Goal: Information Seeking & Learning: Learn about a topic

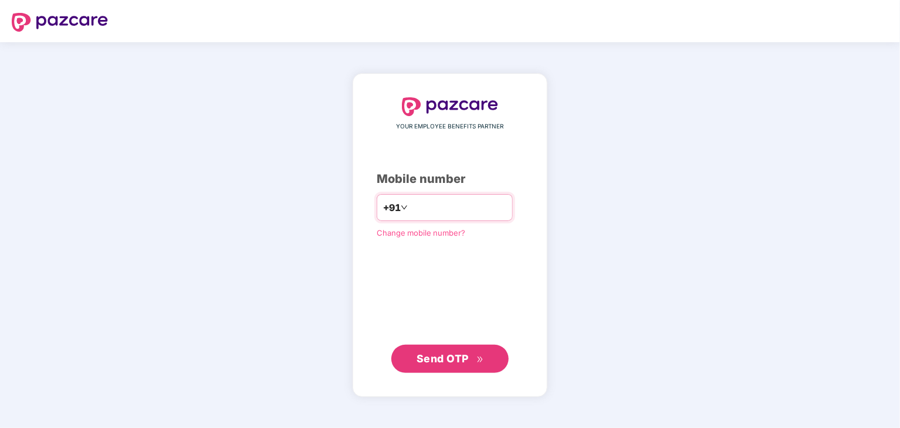
click at [427, 207] on input "number" at bounding box center [458, 207] width 96 height 19
type input "**********"
click at [448, 362] on span "Send OTP" at bounding box center [443, 358] width 52 height 12
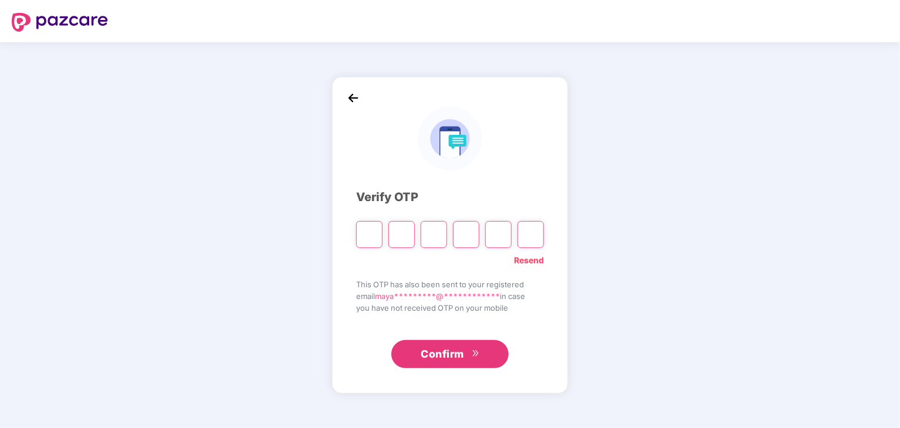
type input "*"
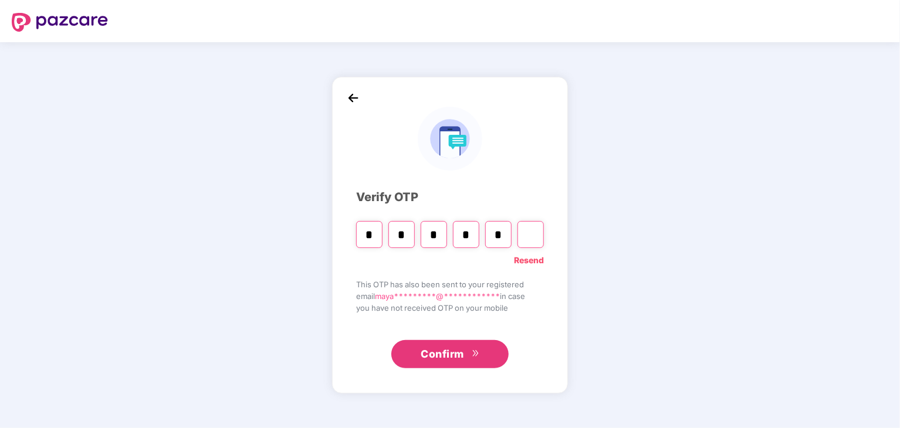
type input "*"
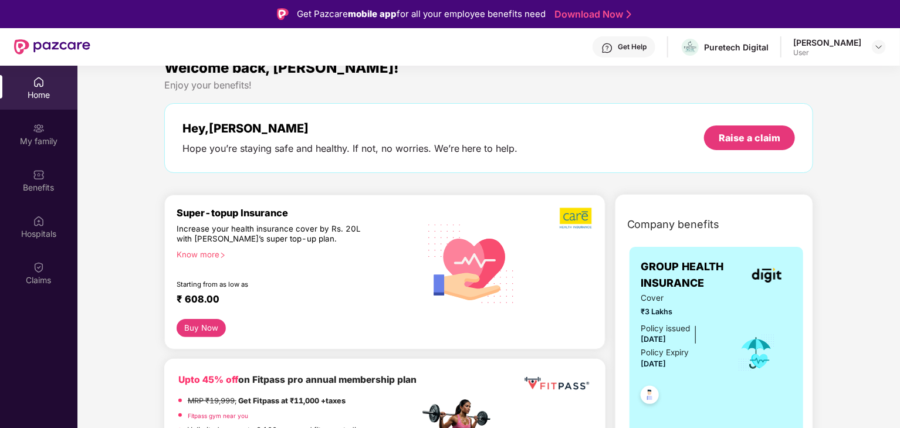
scroll to position [11, 0]
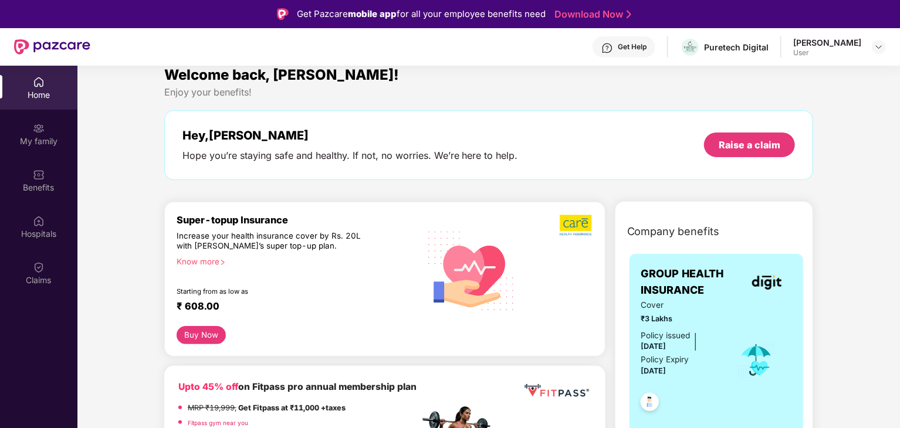
click at [197, 337] on button "Buy Now" at bounding box center [202, 335] width 50 height 18
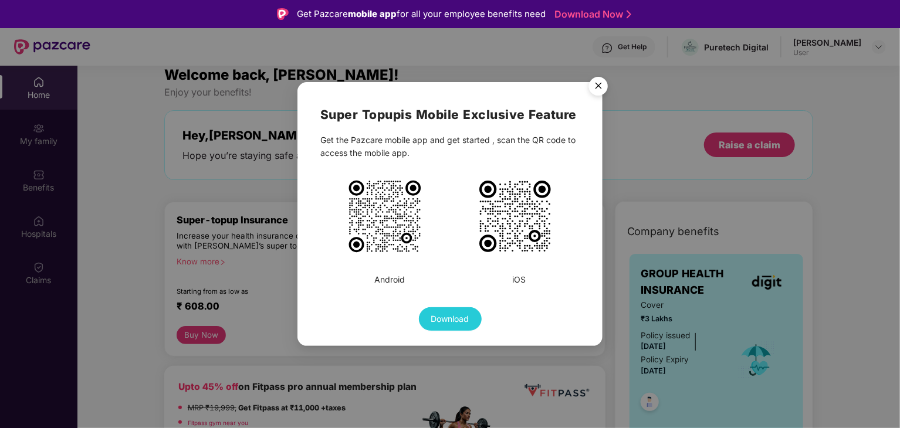
click at [603, 85] on img "Close" at bounding box center [598, 88] width 33 height 33
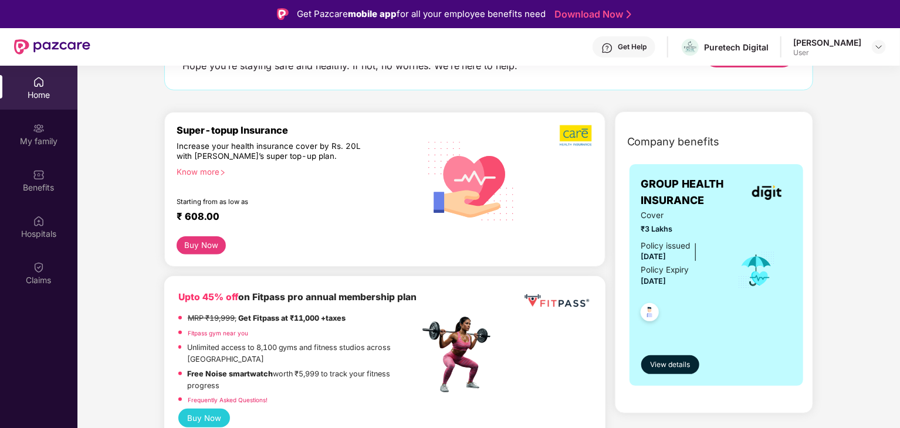
scroll to position [101, 0]
click at [61, 143] on div "My family" at bounding box center [38, 142] width 77 height 12
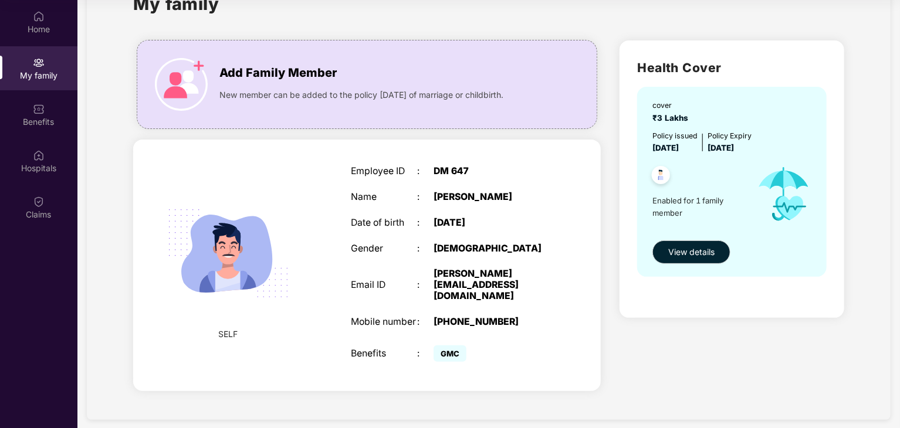
scroll to position [65, 0]
click at [689, 257] on span "View details" at bounding box center [691, 252] width 46 height 13
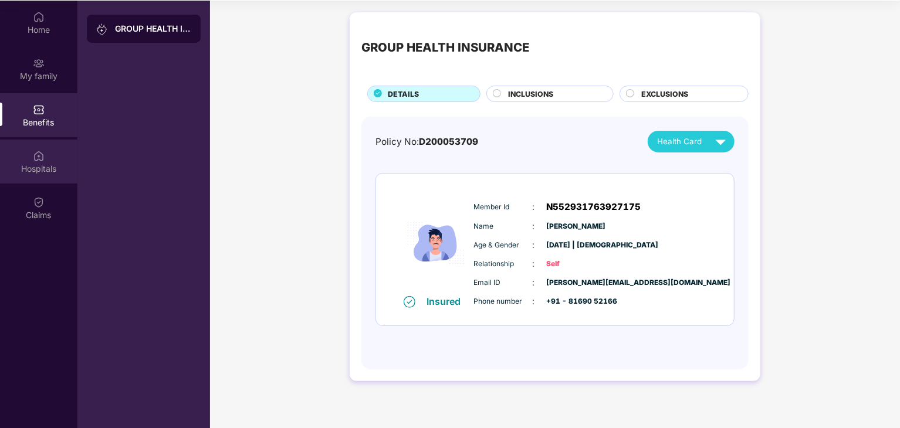
click at [49, 161] on div "Hospitals" at bounding box center [38, 162] width 77 height 44
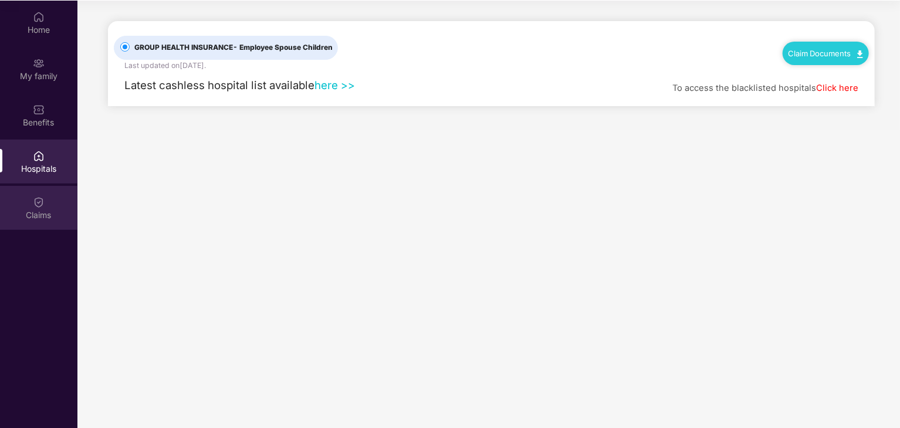
click at [48, 198] on div "Claims" at bounding box center [38, 208] width 77 height 44
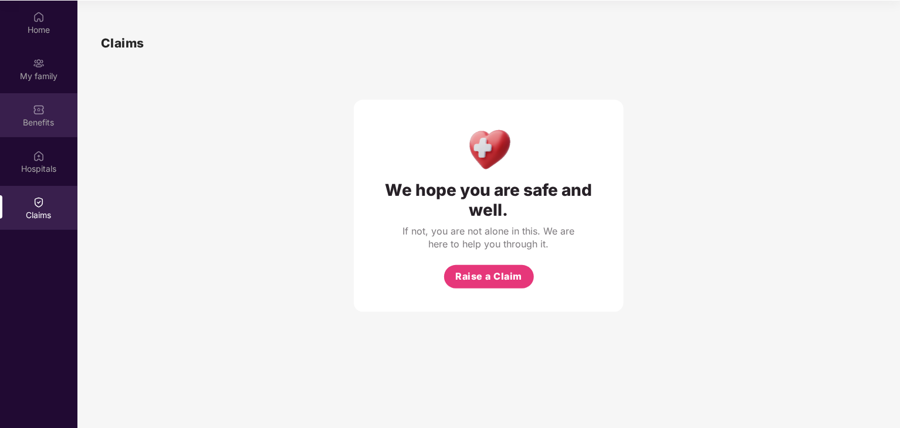
click at [36, 106] on img at bounding box center [39, 110] width 12 height 12
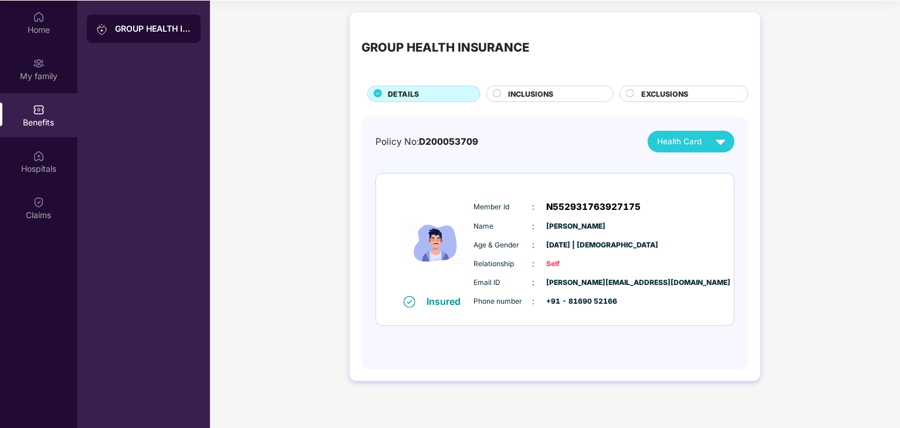
click at [498, 87] on div "INCLUSIONS" at bounding box center [550, 94] width 127 height 16
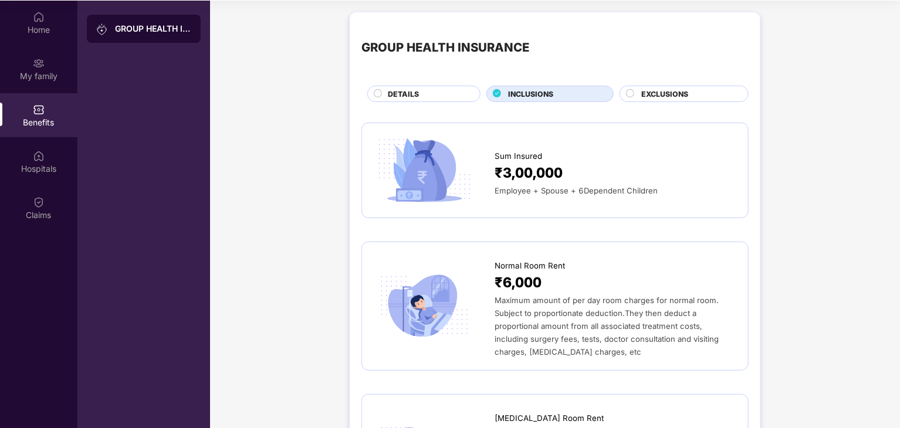
click at [461, 90] on div "DETAILS" at bounding box center [428, 95] width 92 height 13
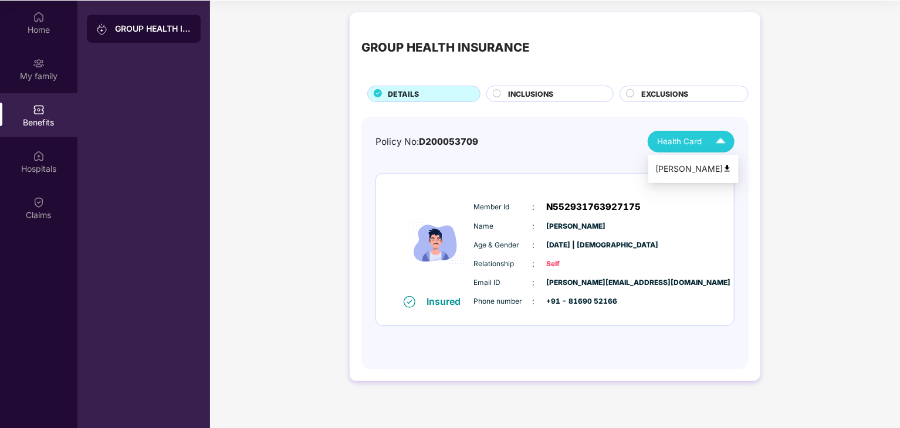
click at [694, 134] on div "Health Card" at bounding box center [694, 141] width 74 height 21
click at [553, 86] on div "INCLUSIONS" at bounding box center [550, 94] width 127 height 16
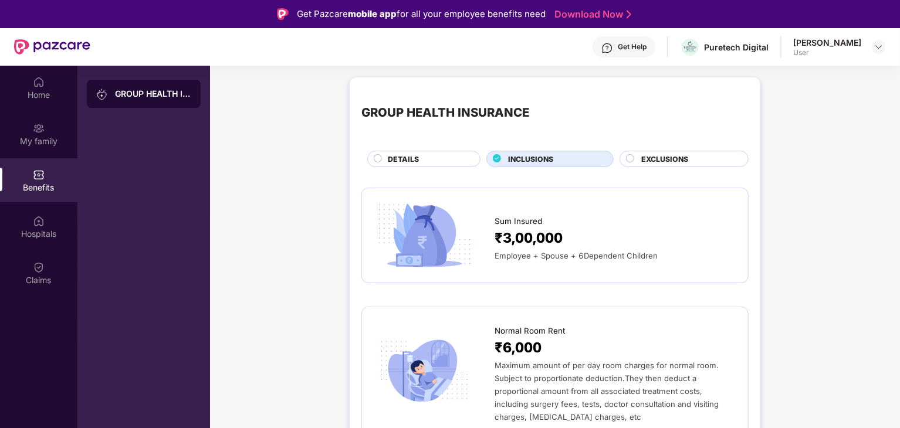
click at [655, 158] on span "EXCLUSIONS" at bounding box center [664, 159] width 47 height 11
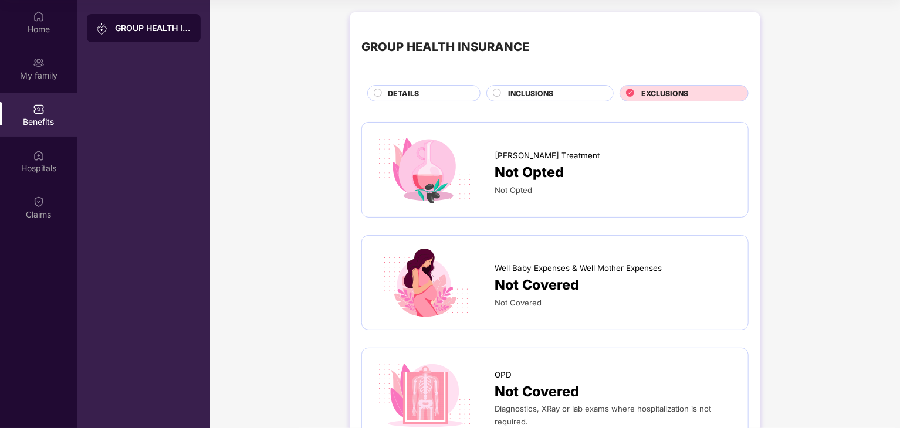
click at [508, 98] on span "INCLUSIONS" at bounding box center [530, 93] width 45 height 11
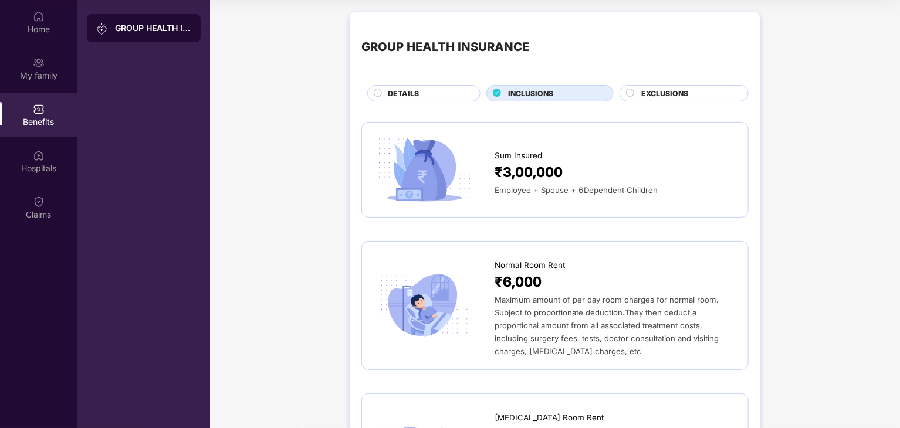
click at [661, 97] on span "EXCLUSIONS" at bounding box center [664, 93] width 47 height 11
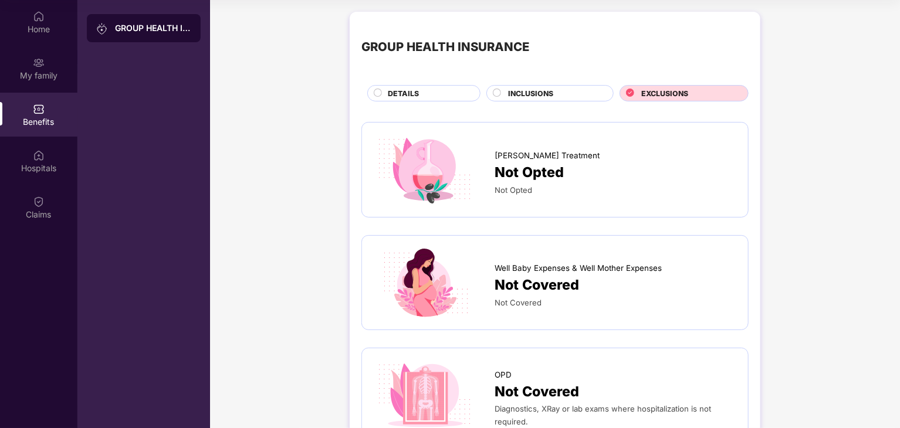
click at [525, 84] on div "GROUP HEALTH INSURANCE DETAILS INCLUSIONS EXCLUSIONS" at bounding box center [555, 62] width 387 height 78
click at [501, 86] on div "INCLUSIONS" at bounding box center [550, 93] width 127 height 16
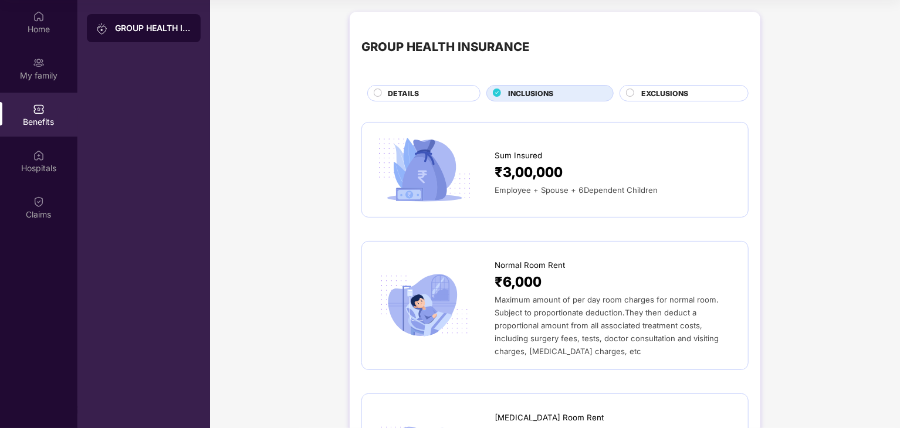
click at [425, 90] on div "DETAILS" at bounding box center [428, 94] width 92 height 13
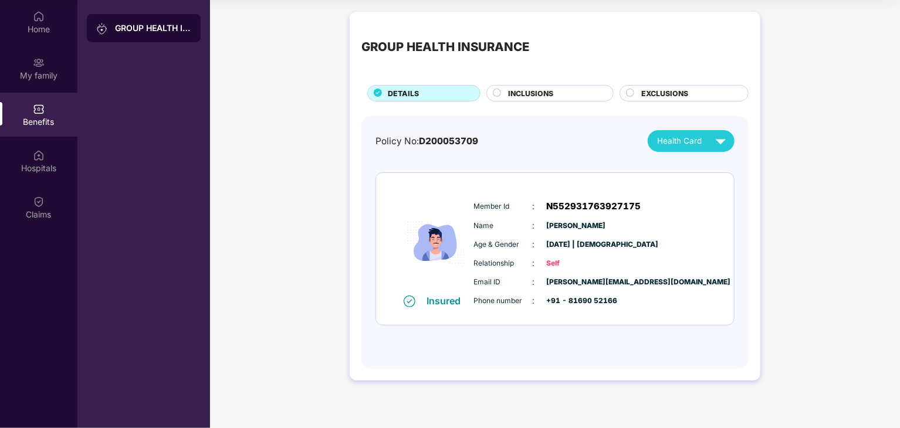
click at [508, 96] on span "INCLUSIONS" at bounding box center [530, 93] width 45 height 11
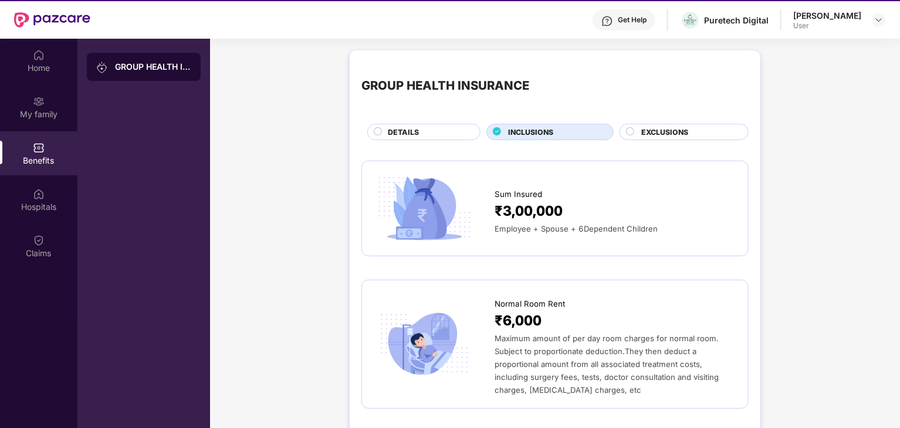
scroll to position [28, 0]
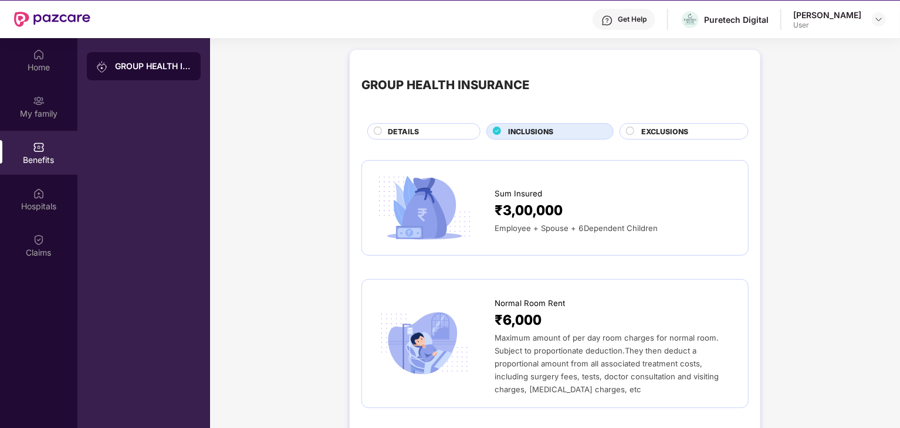
click at [660, 130] on span "EXCLUSIONS" at bounding box center [664, 131] width 47 height 11
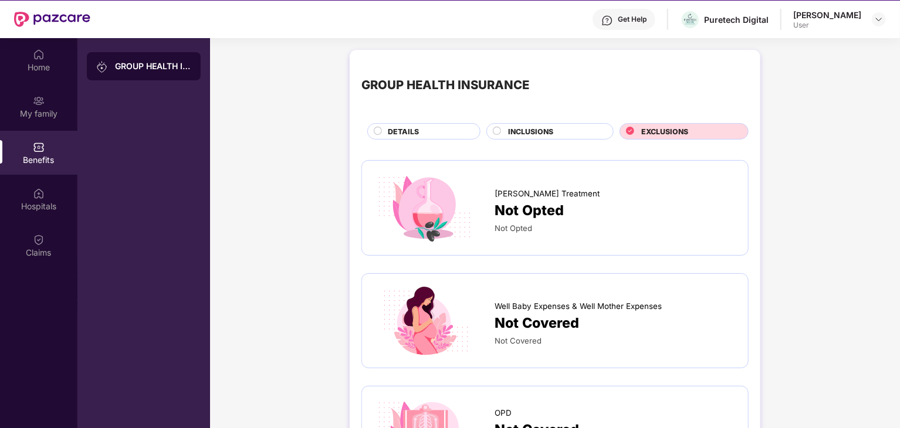
scroll to position [0, 0]
click at [529, 127] on span "INCLUSIONS" at bounding box center [530, 131] width 45 height 11
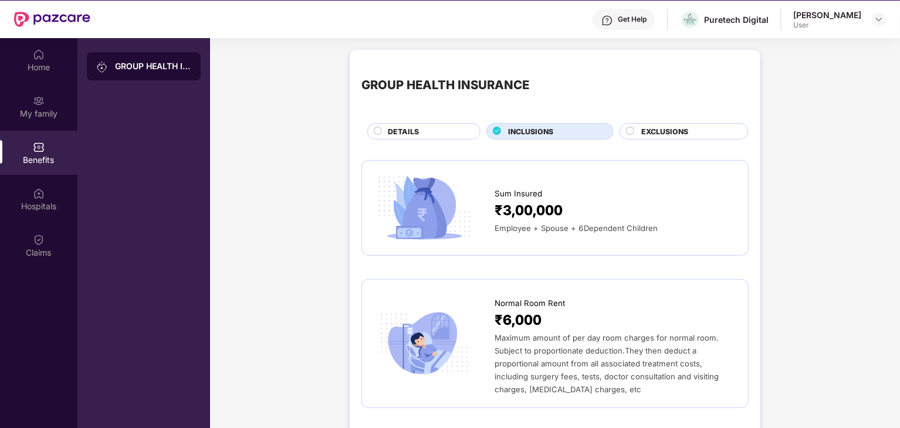
click at [529, 127] on span "INCLUSIONS" at bounding box center [530, 131] width 45 height 11
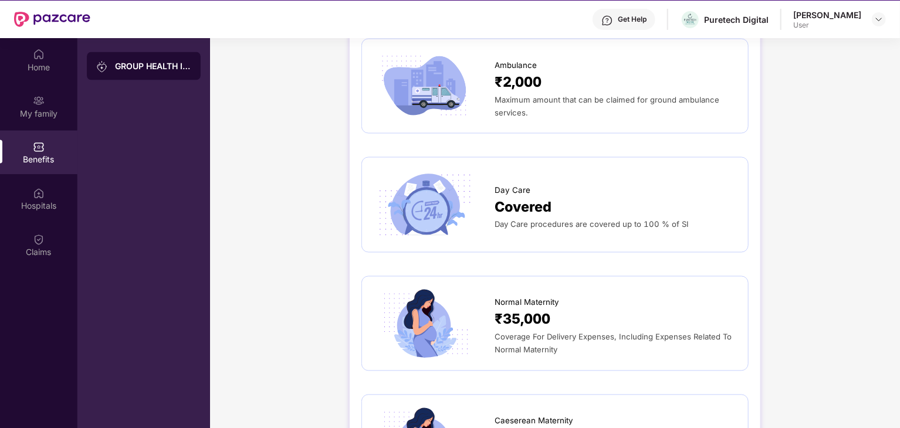
scroll to position [1062, 0]
